Goal: Task Accomplishment & Management: Manage account settings

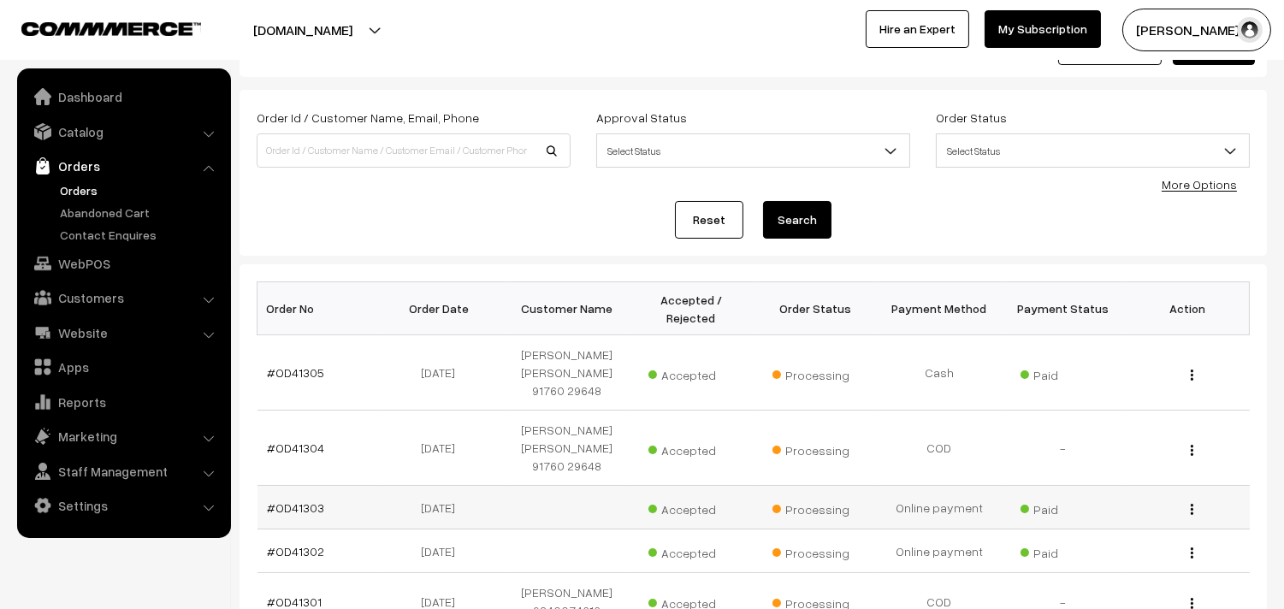
scroll to position [95, 0]
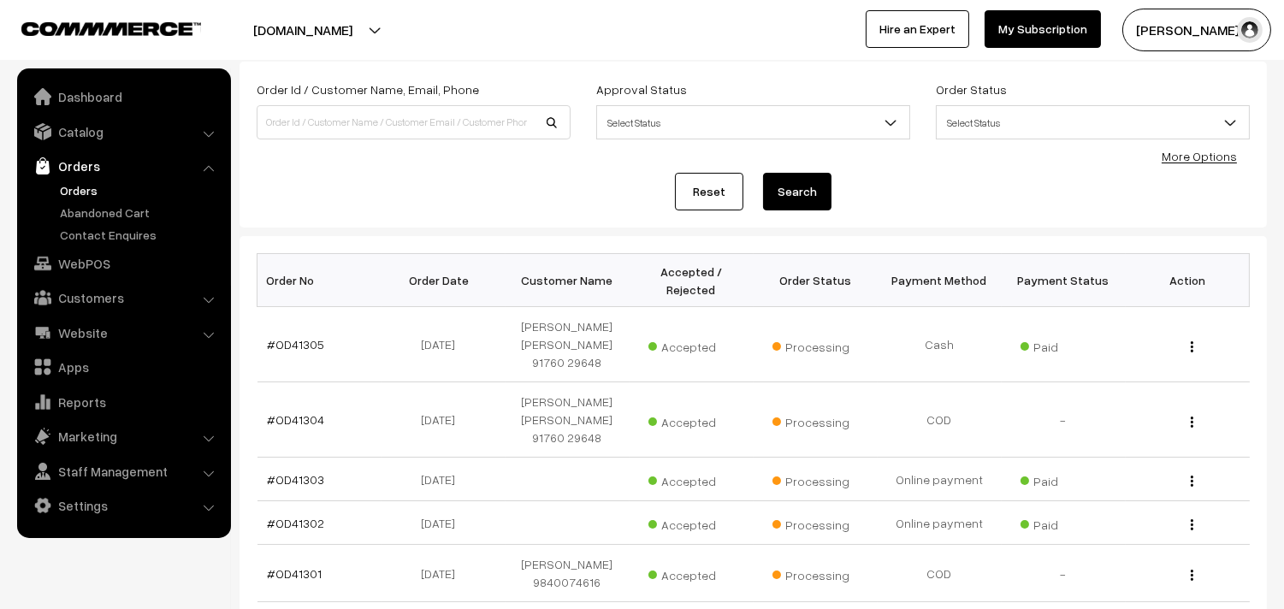
click at [91, 192] on link "Orders" at bounding box center [140, 190] width 169 height 18
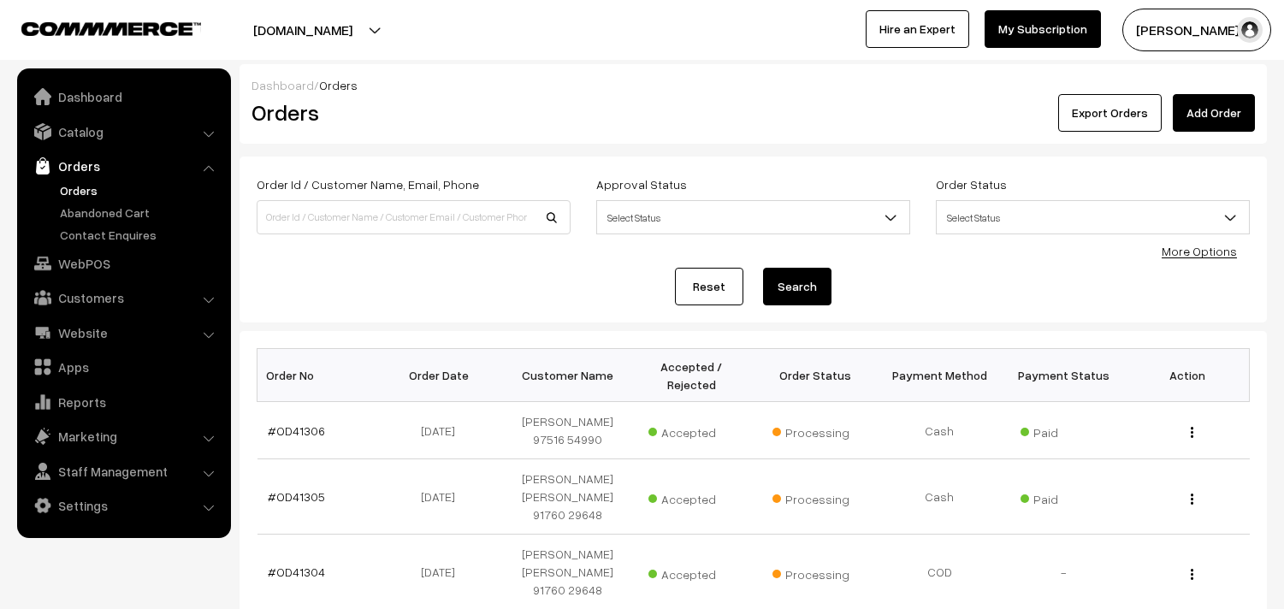
scroll to position [95, 0]
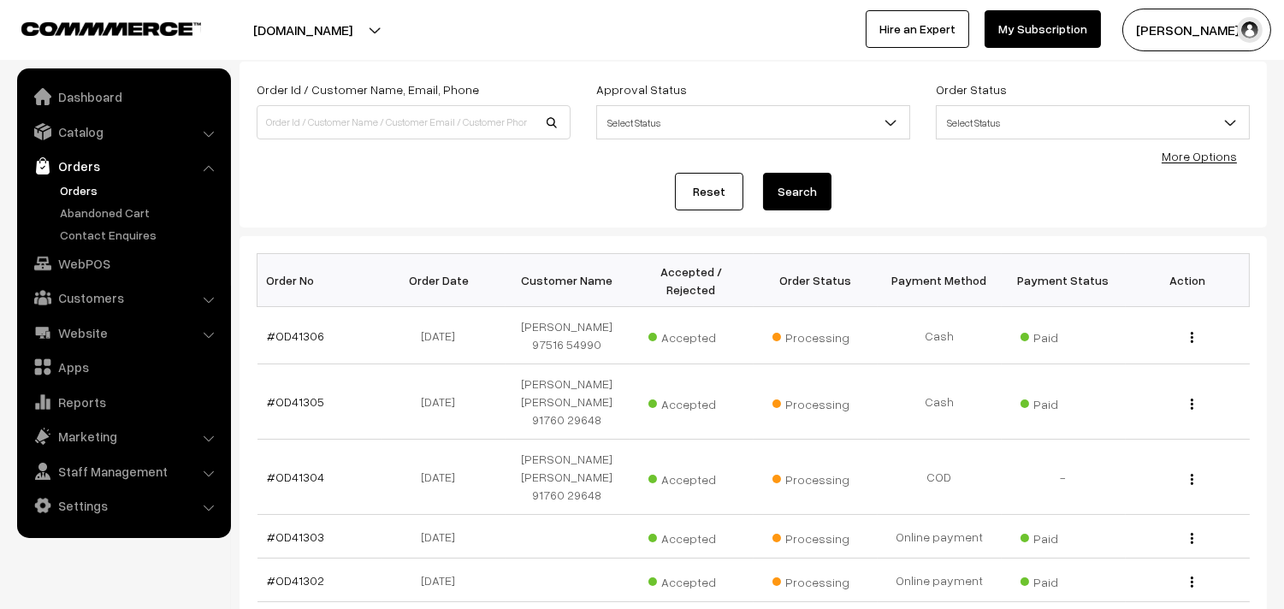
click at [83, 185] on link "Orders" at bounding box center [140, 190] width 169 height 18
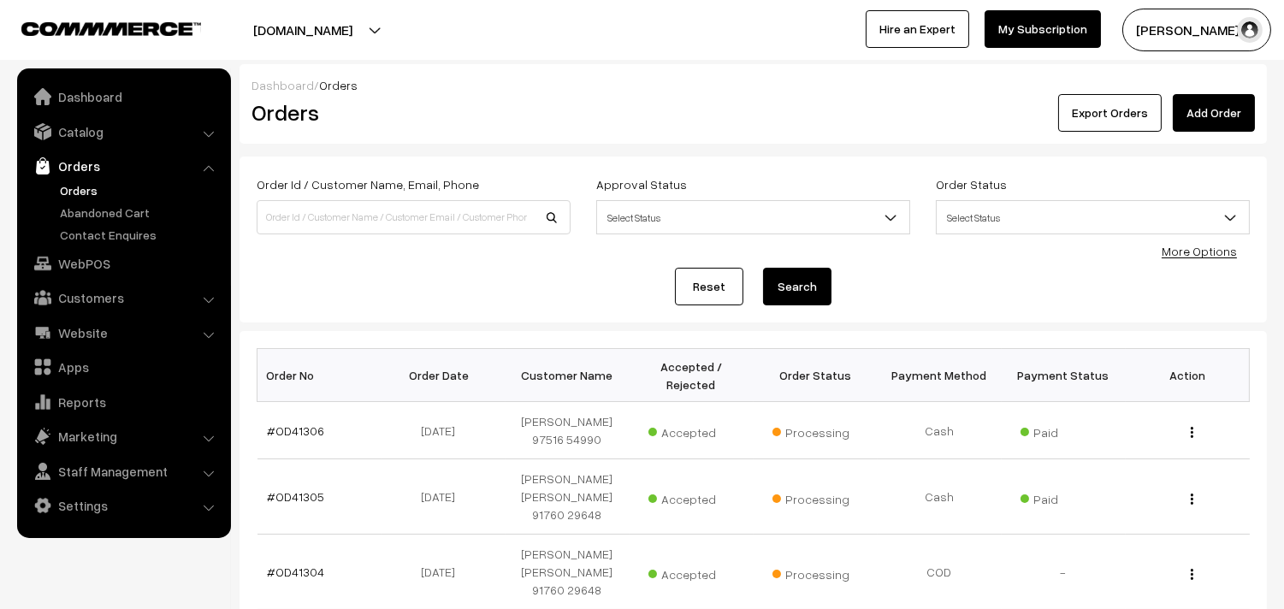
click at [75, 185] on link "Orders" at bounding box center [140, 190] width 169 height 18
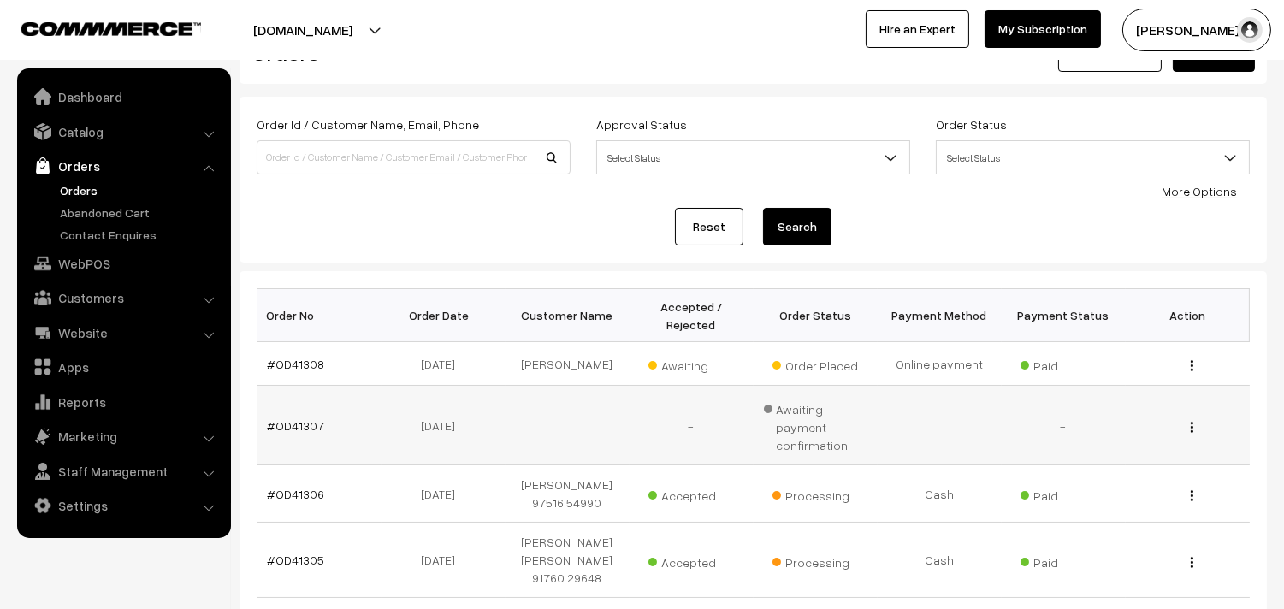
scroll to position [190, 0]
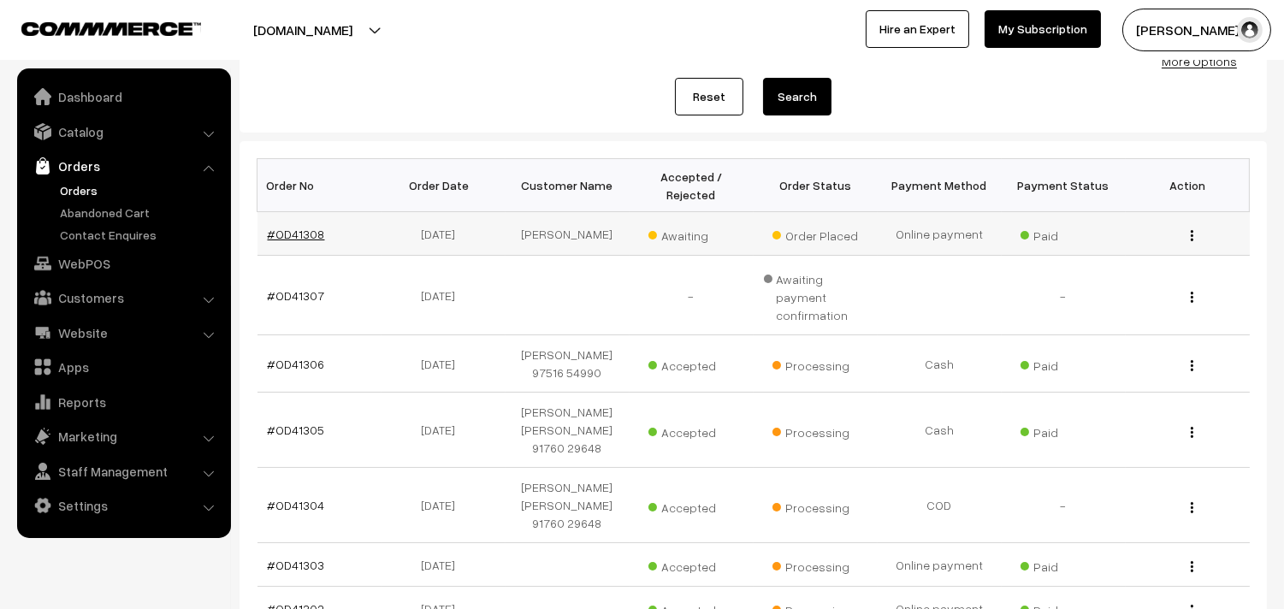
click at [299, 229] on link "#OD41308" at bounding box center [296, 234] width 57 height 15
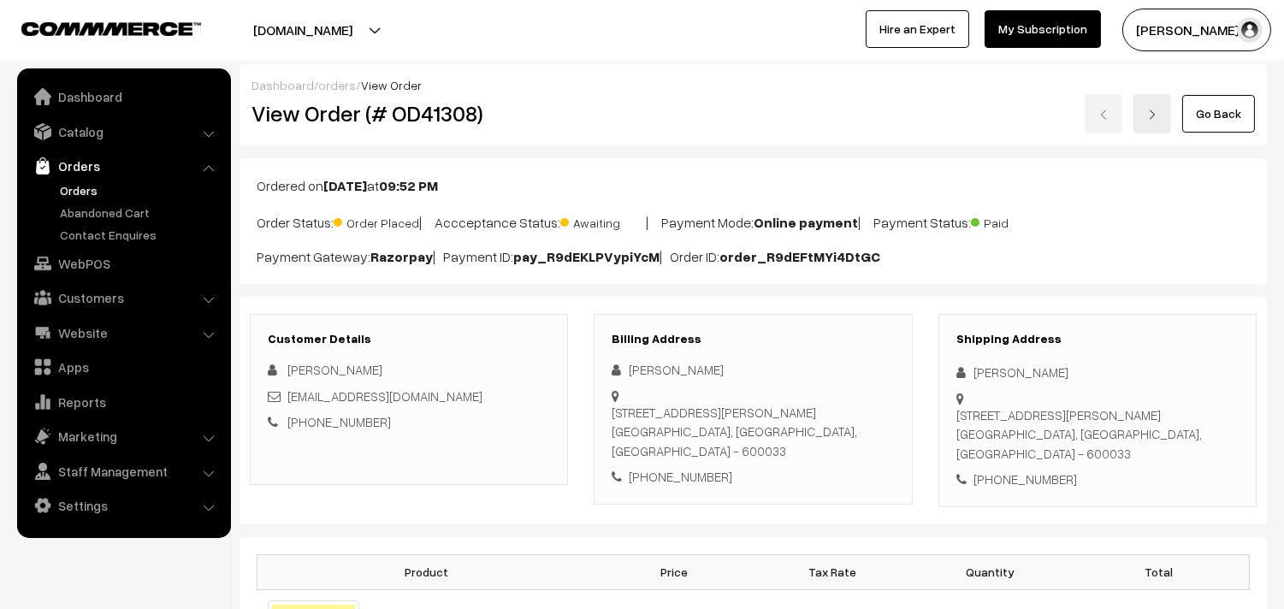
click at [1217, 127] on link "Go Back" at bounding box center [1219, 114] width 73 height 38
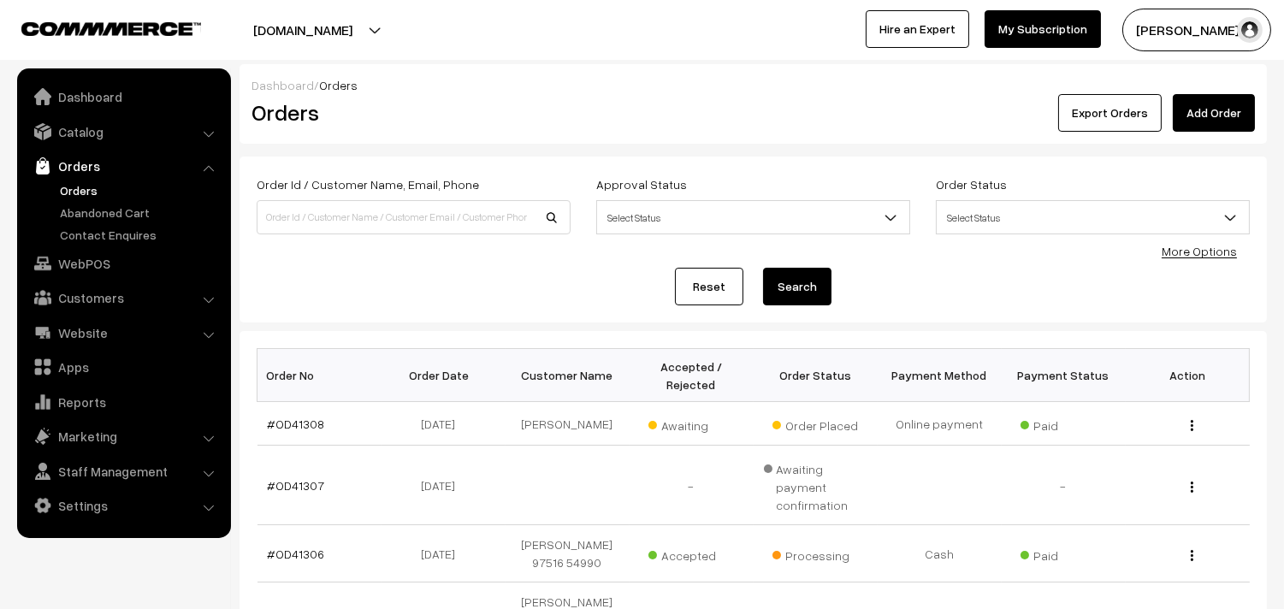
click at [77, 192] on link "Orders" at bounding box center [140, 190] width 169 height 18
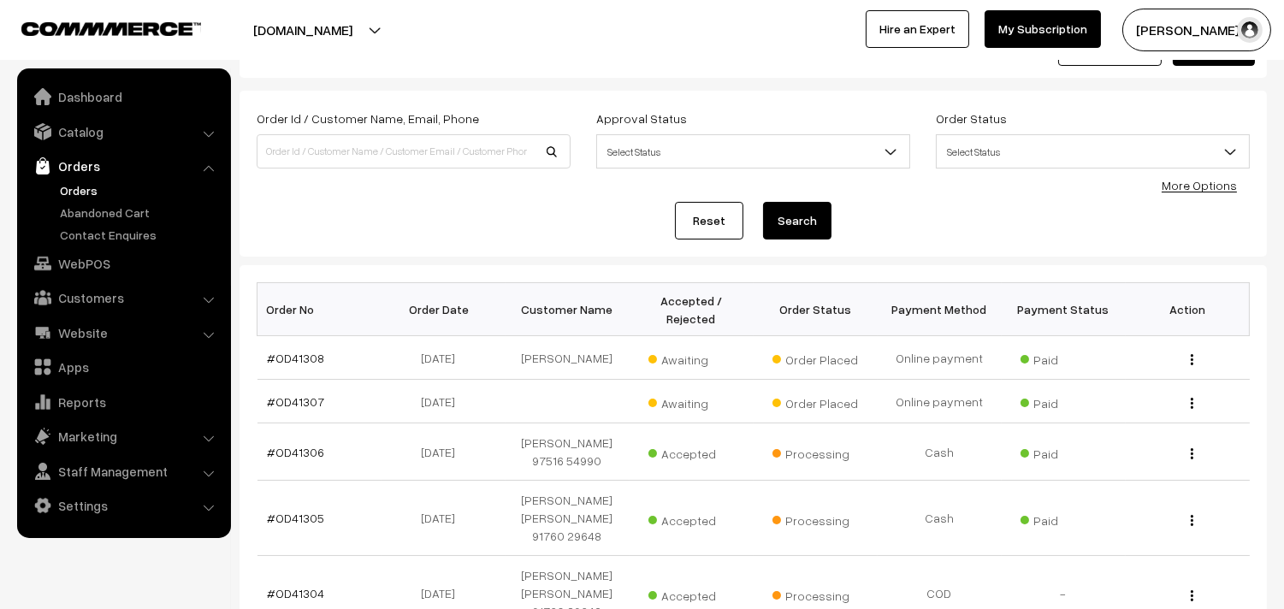
scroll to position [95, 0]
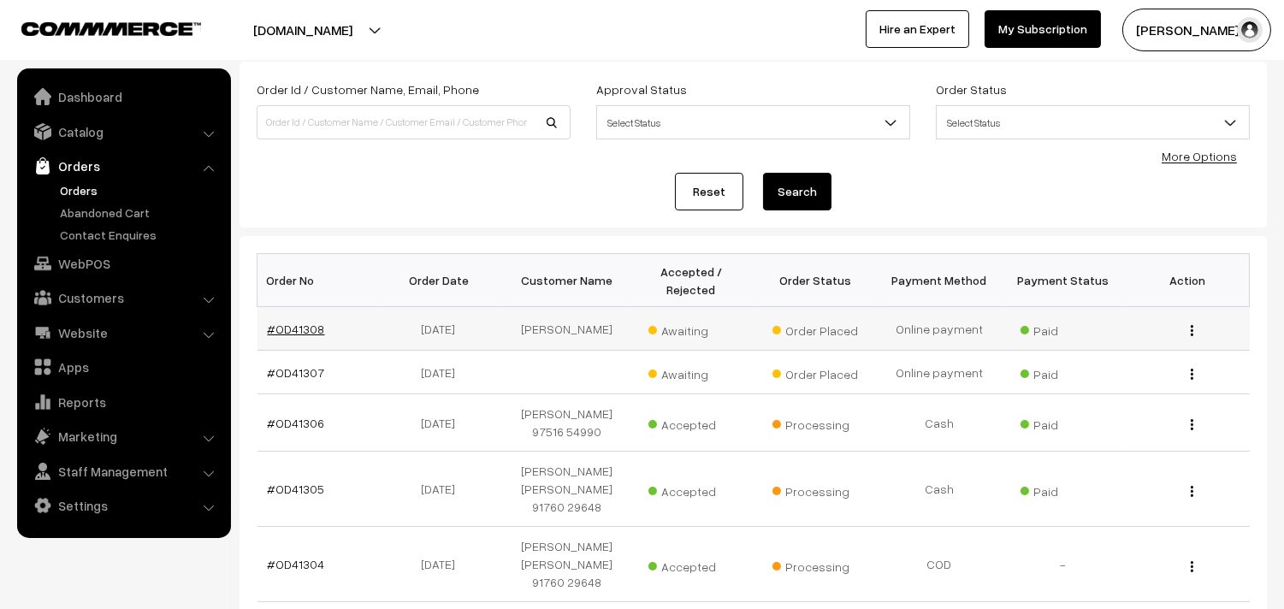
click at [303, 331] on link "#OD41308" at bounding box center [296, 329] width 57 height 15
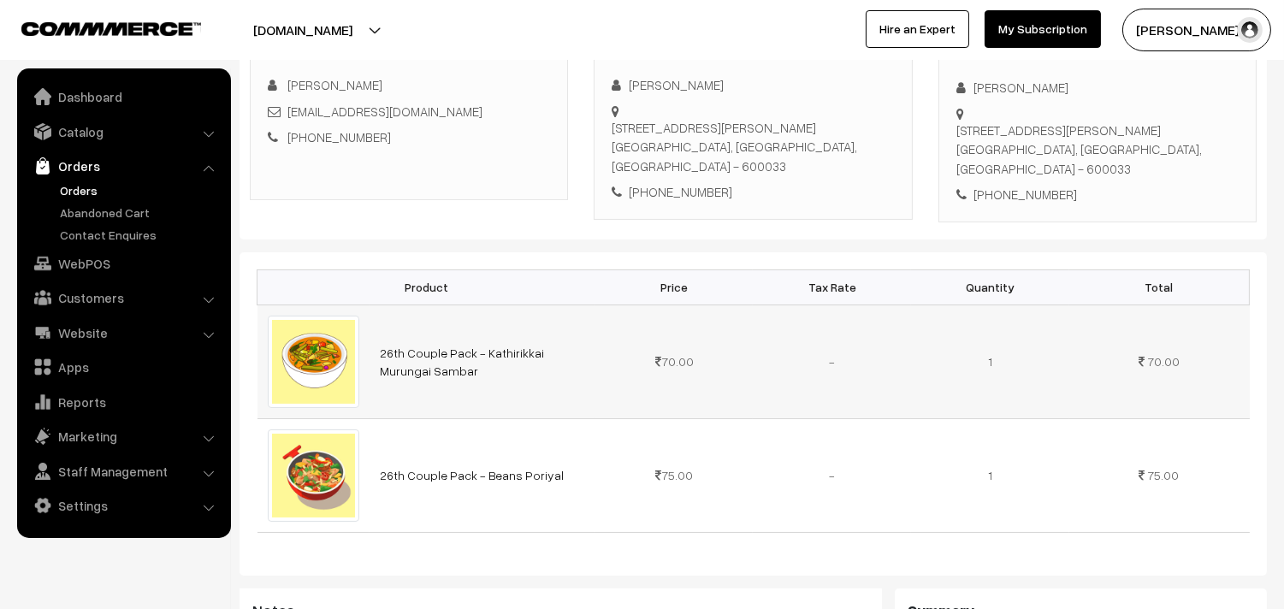
scroll to position [665, 0]
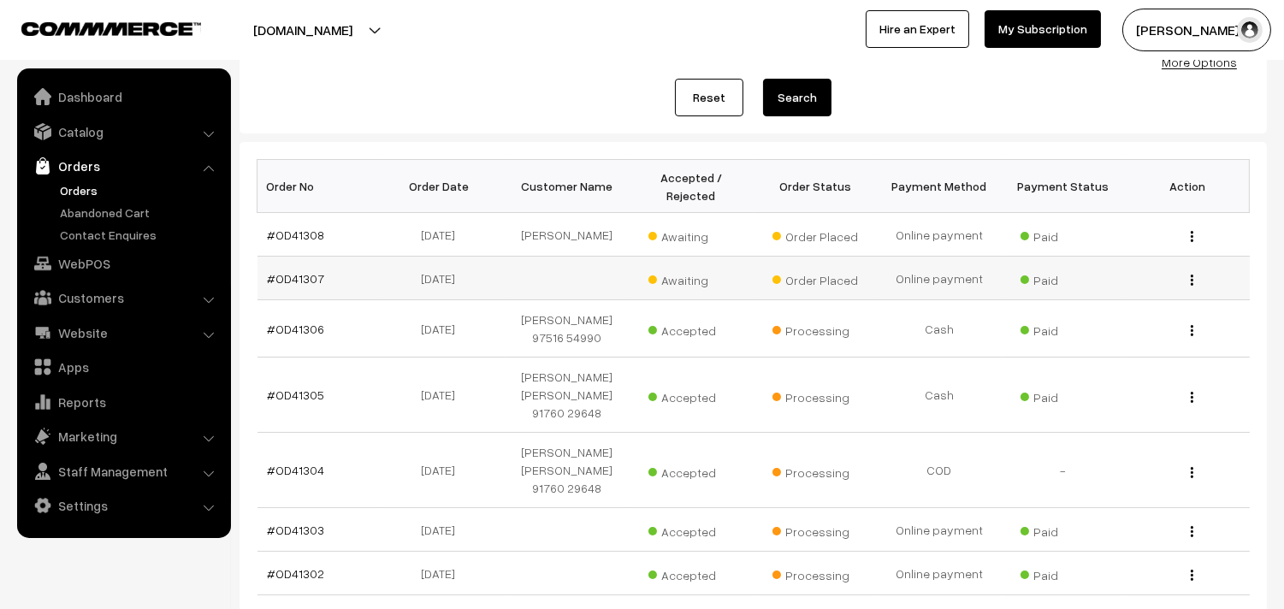
scroll to position [190, 0]
click at [311, 277] on link "#OD41307" at bounding box center [296, 277] width 57 height 15
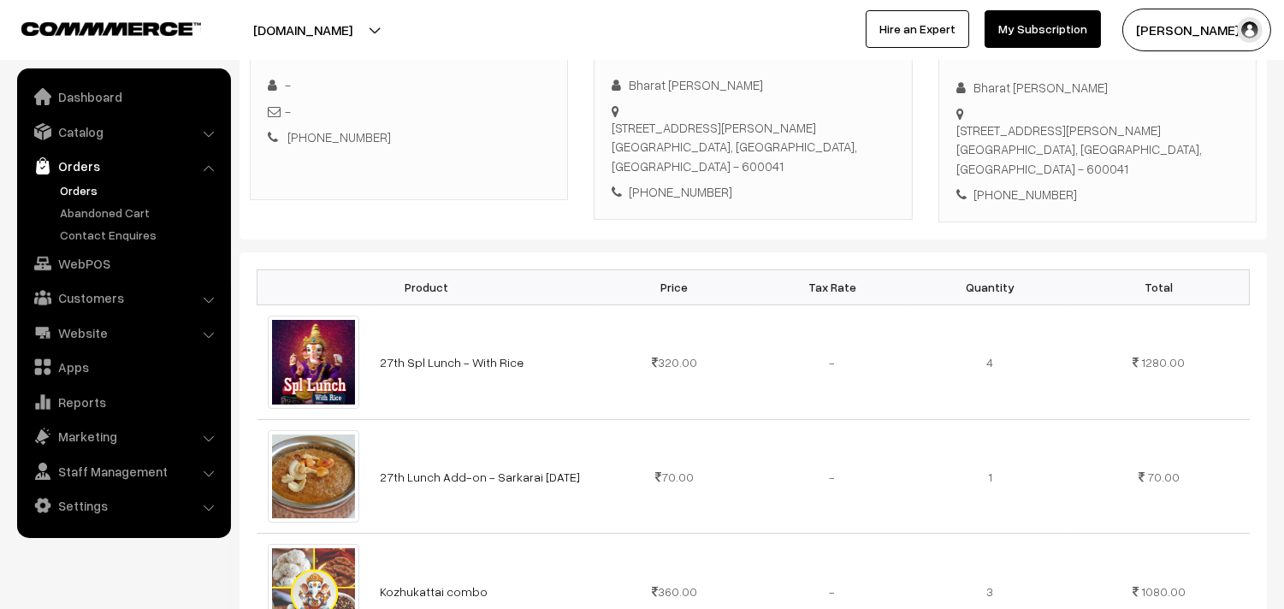
scroll to position [475, 0]
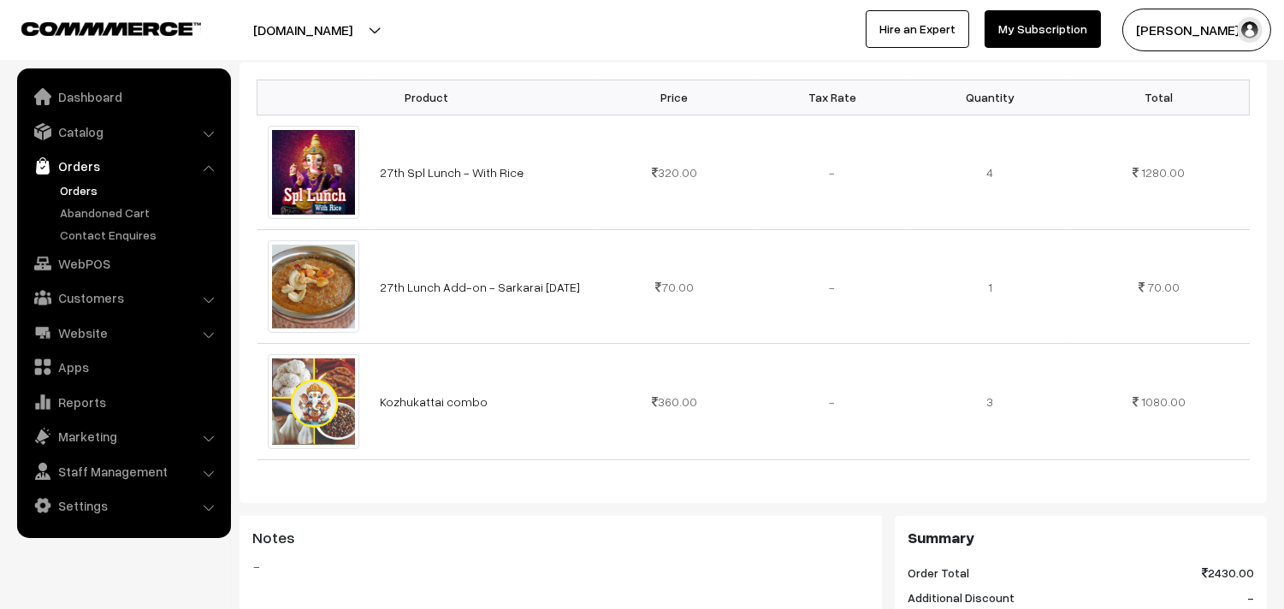
click at [77, 182] on link "Orders" at bounding box center [140, 190] width 169 height 18
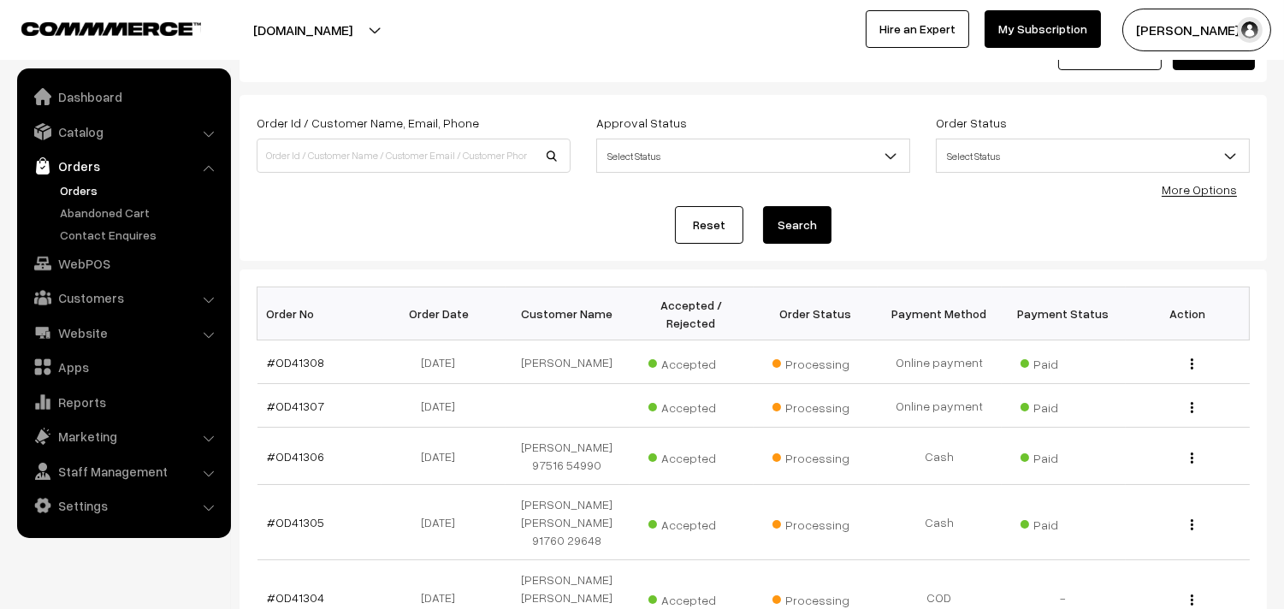
scroll to position [95, 0]
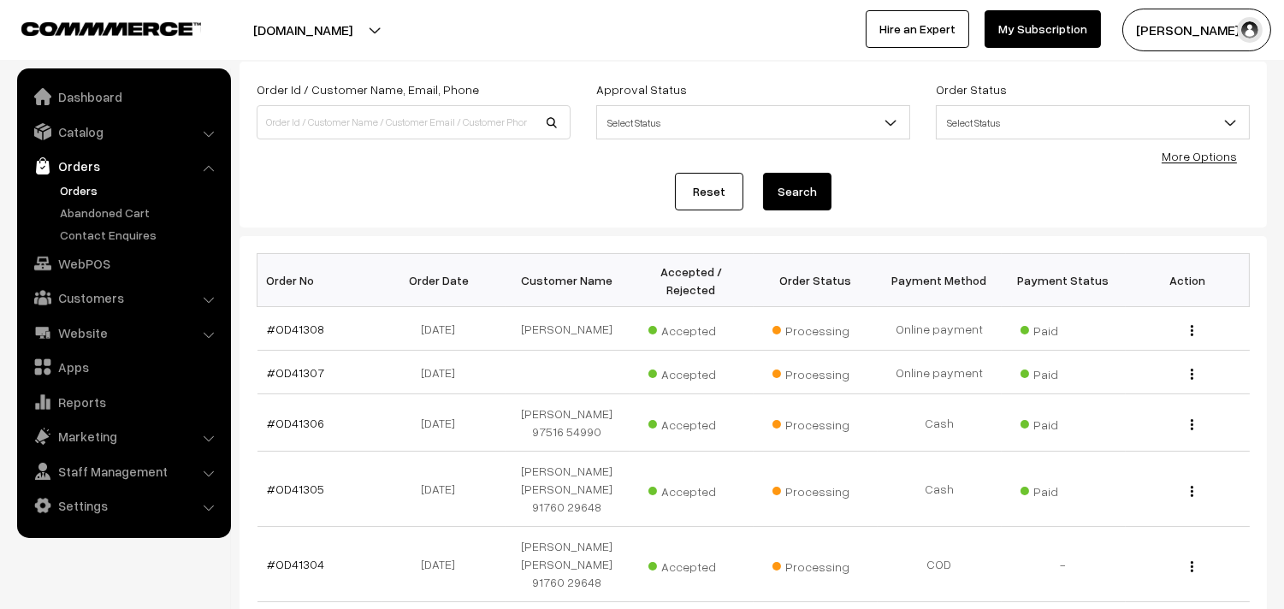
click at [80, 185] on link "Orders" at bounding box center [140, 190] width 169 height 18
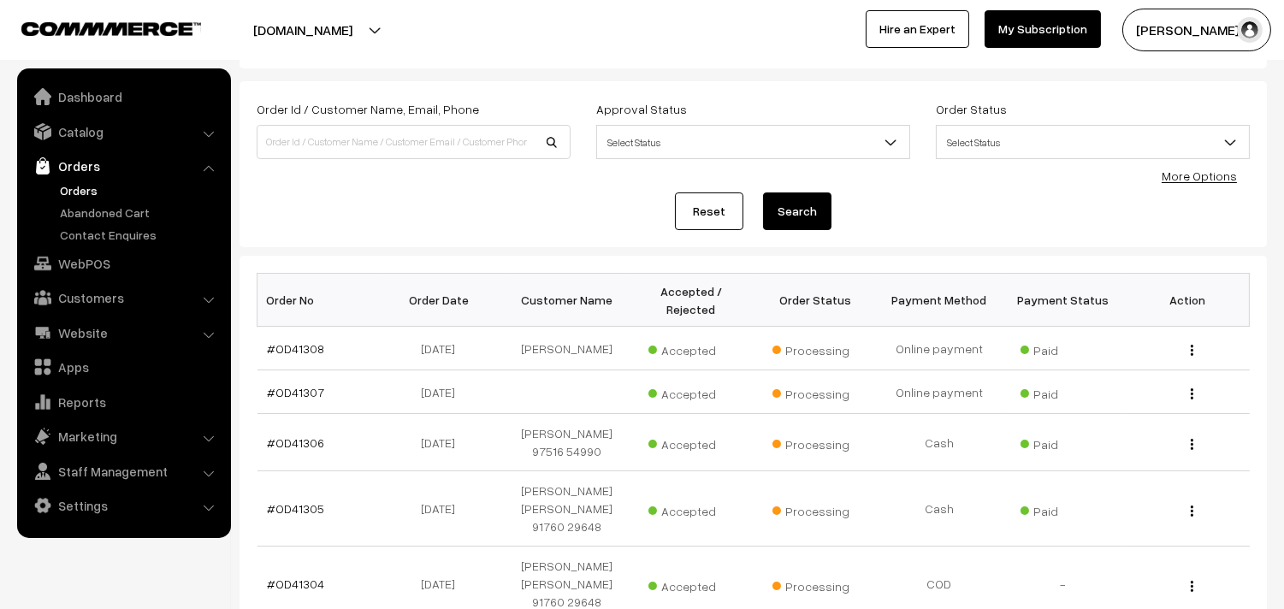
scroll to position [190, 0]
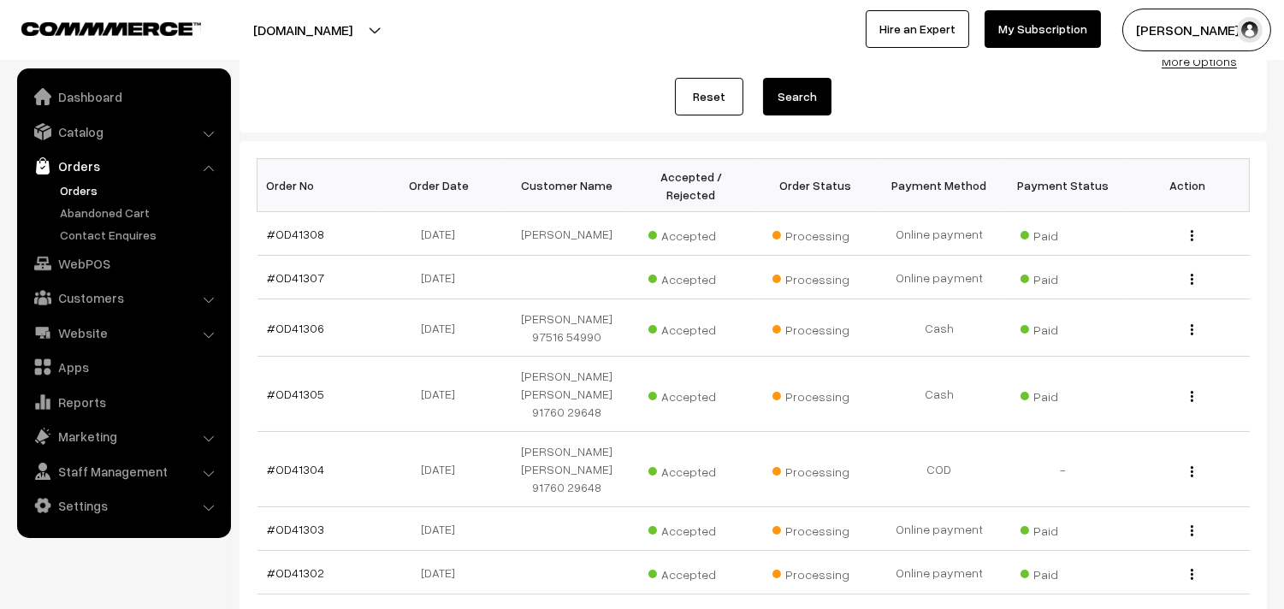
click at [71, 194] on link "Orders" at bounding box center [140, 190] width 169 height 18
